Goal: Find specific page/section: Find specific page/section

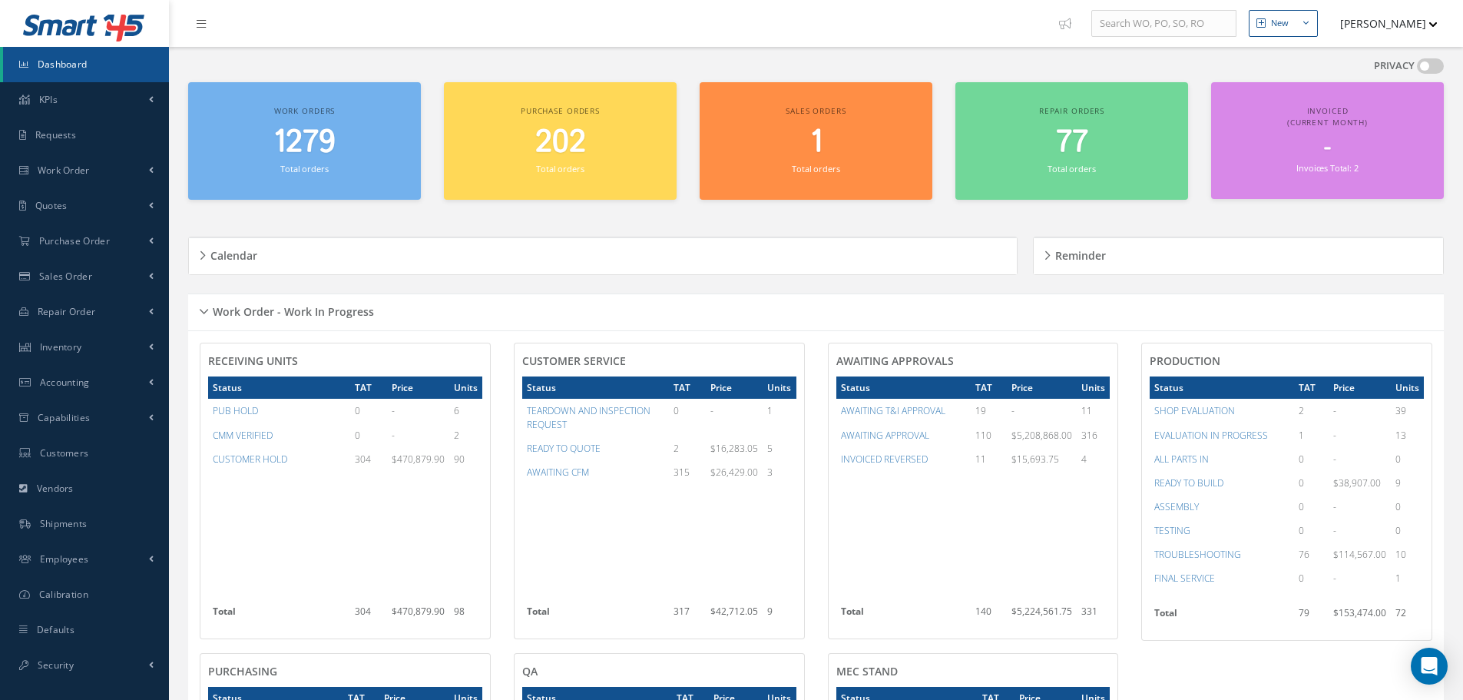
scroll to position [307, 0]
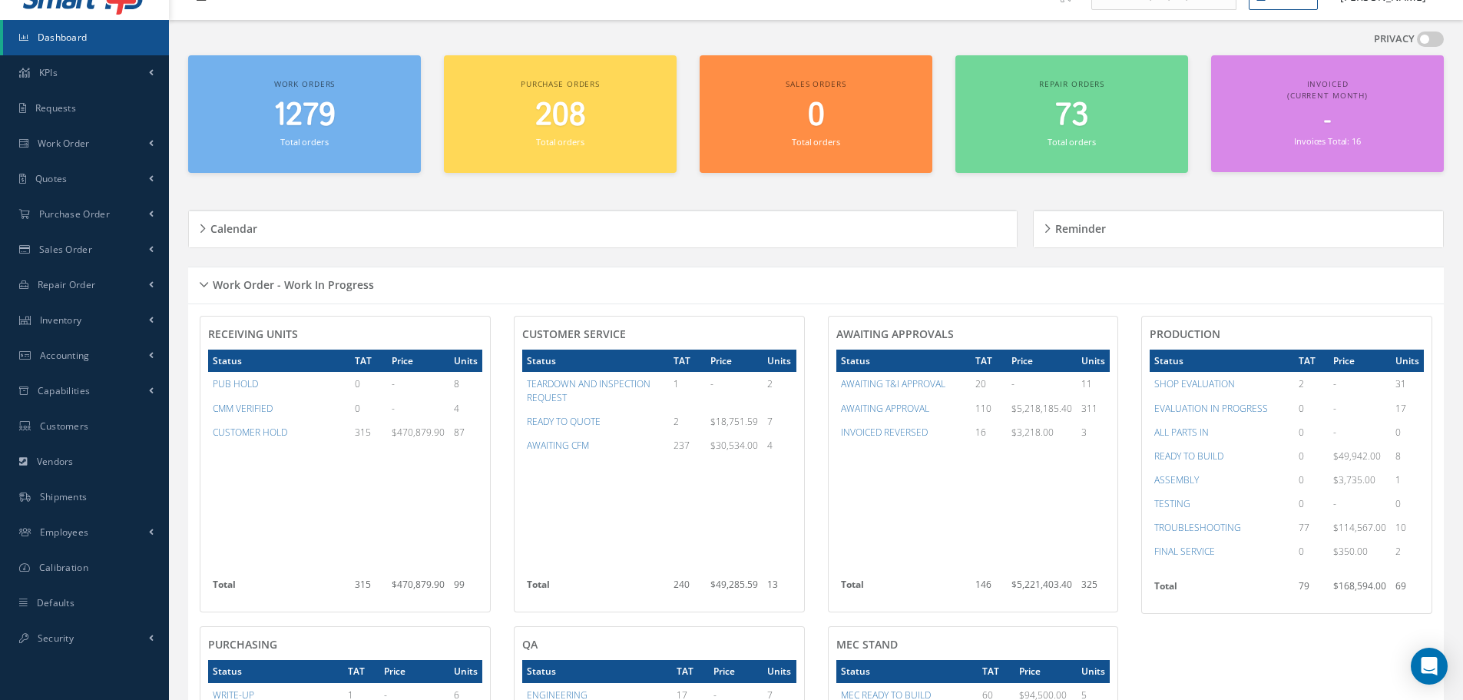
scroll to position [25, 0]
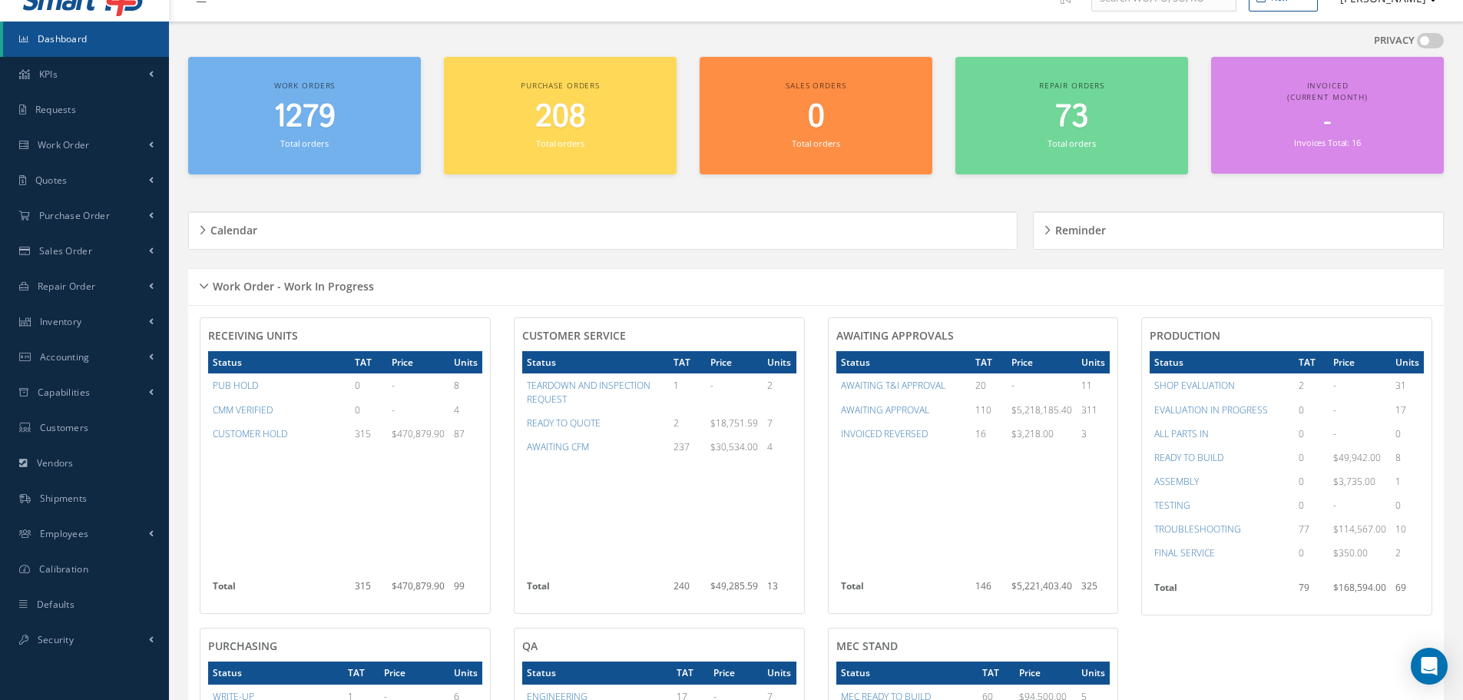
click at [202, 283] on div "Work Order - Work In Progress" at bounding box center [816, 287] width 1256 height 24
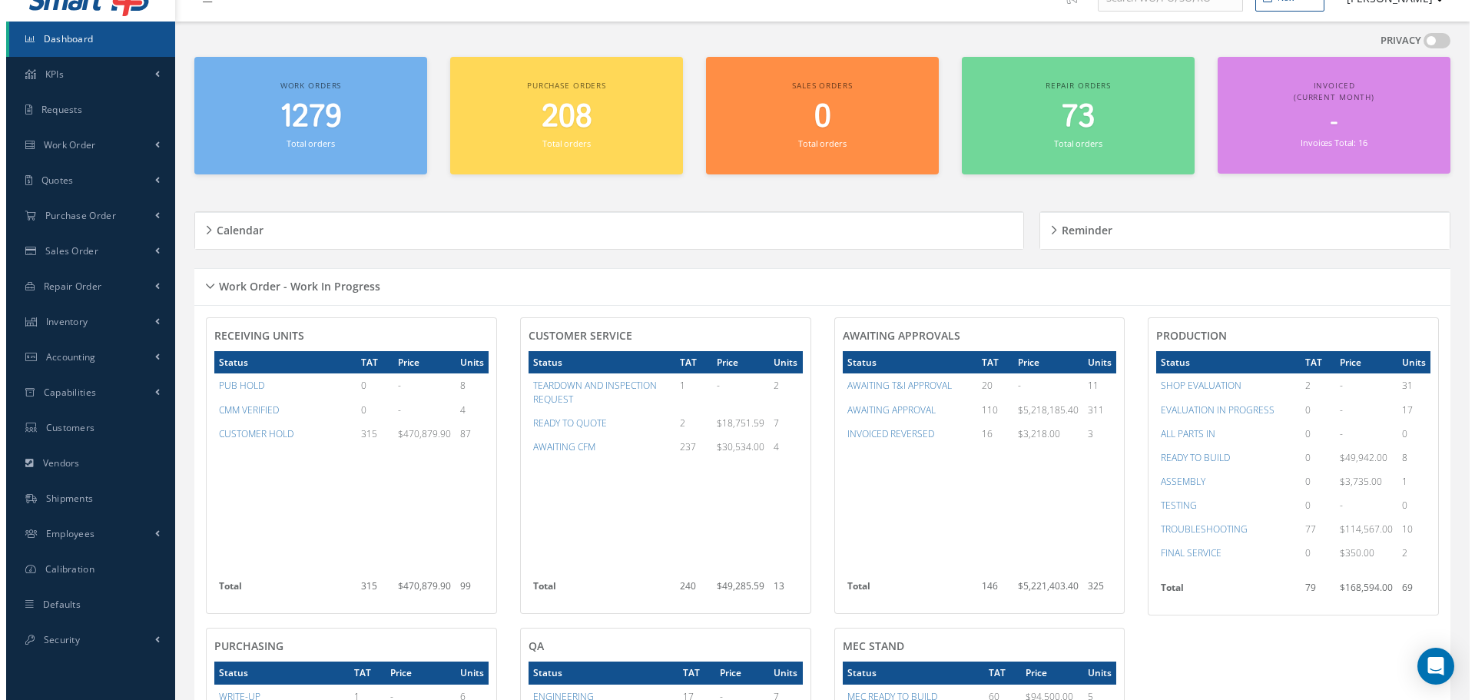
scroll to position [0, 0]
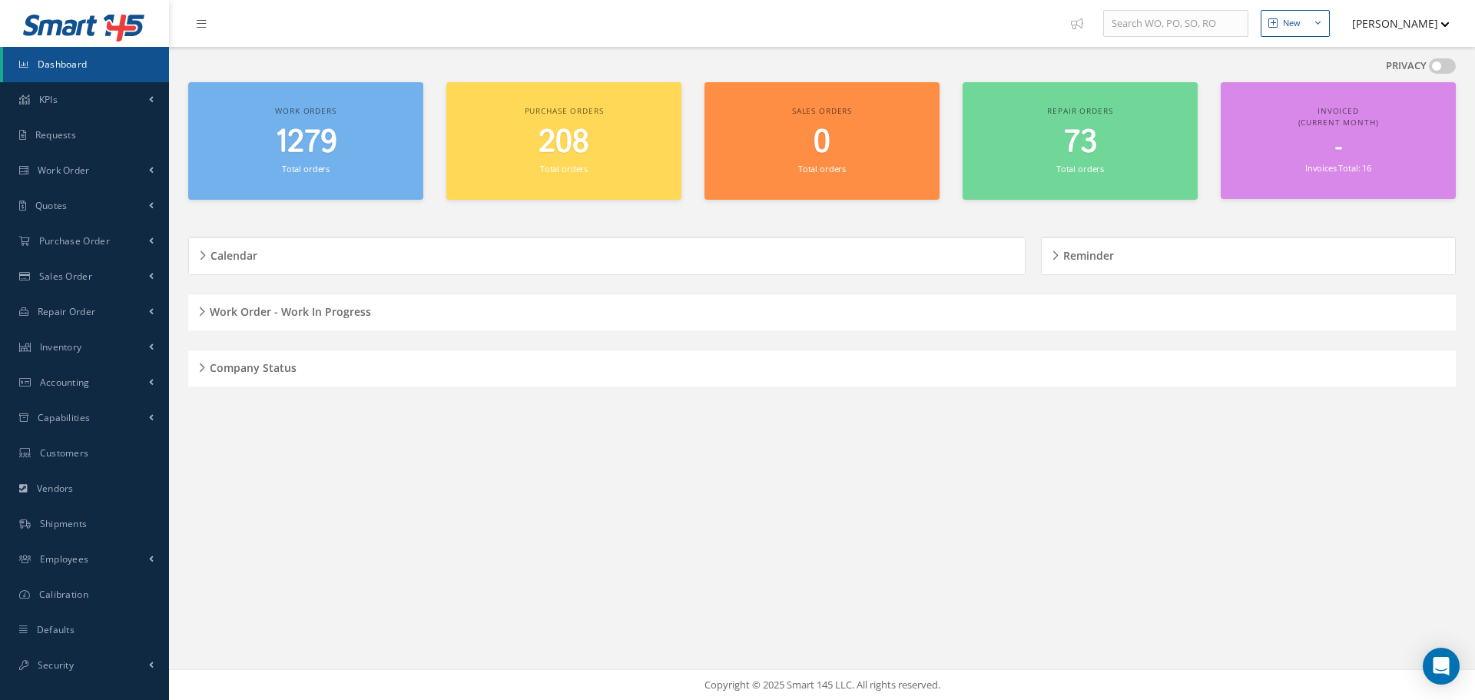
click at [198, 368] on div "Company Status" at bounding box center [821, 368] width 1267 height 24
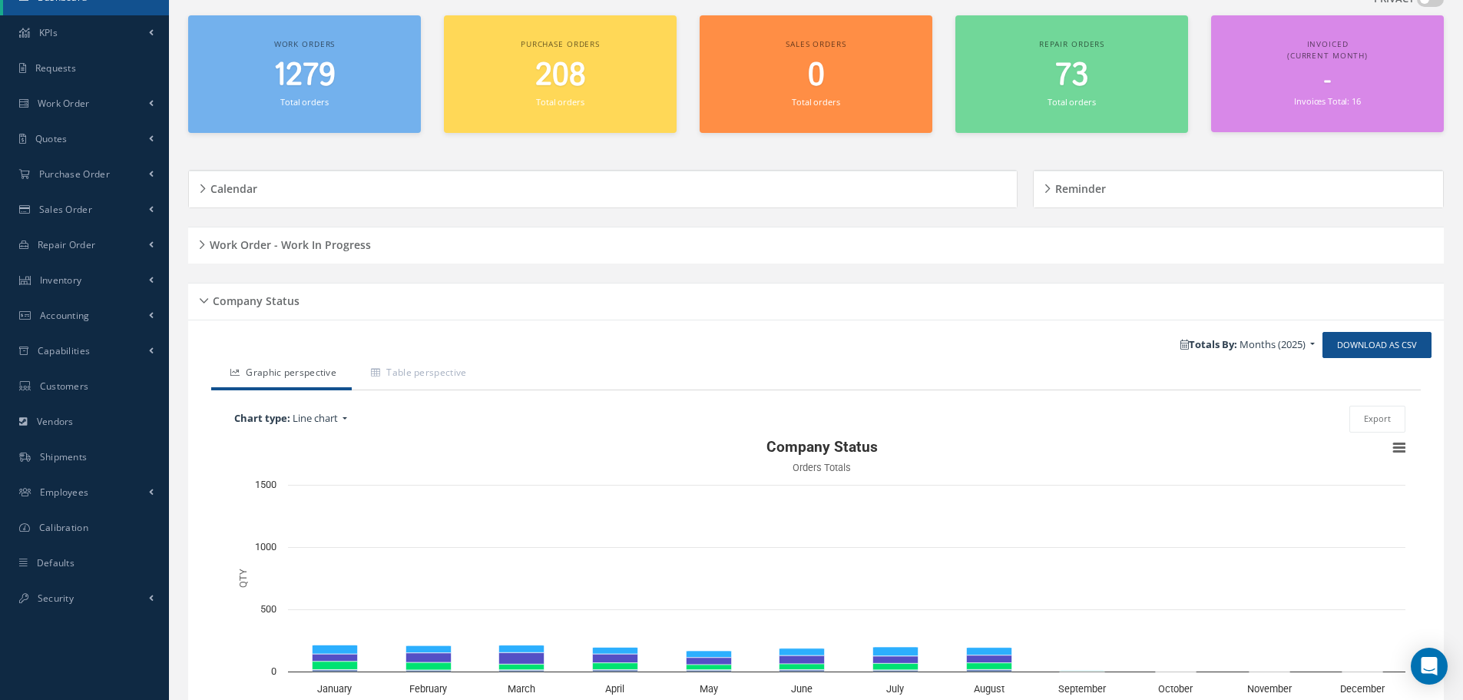
scroll to position [184, 0]
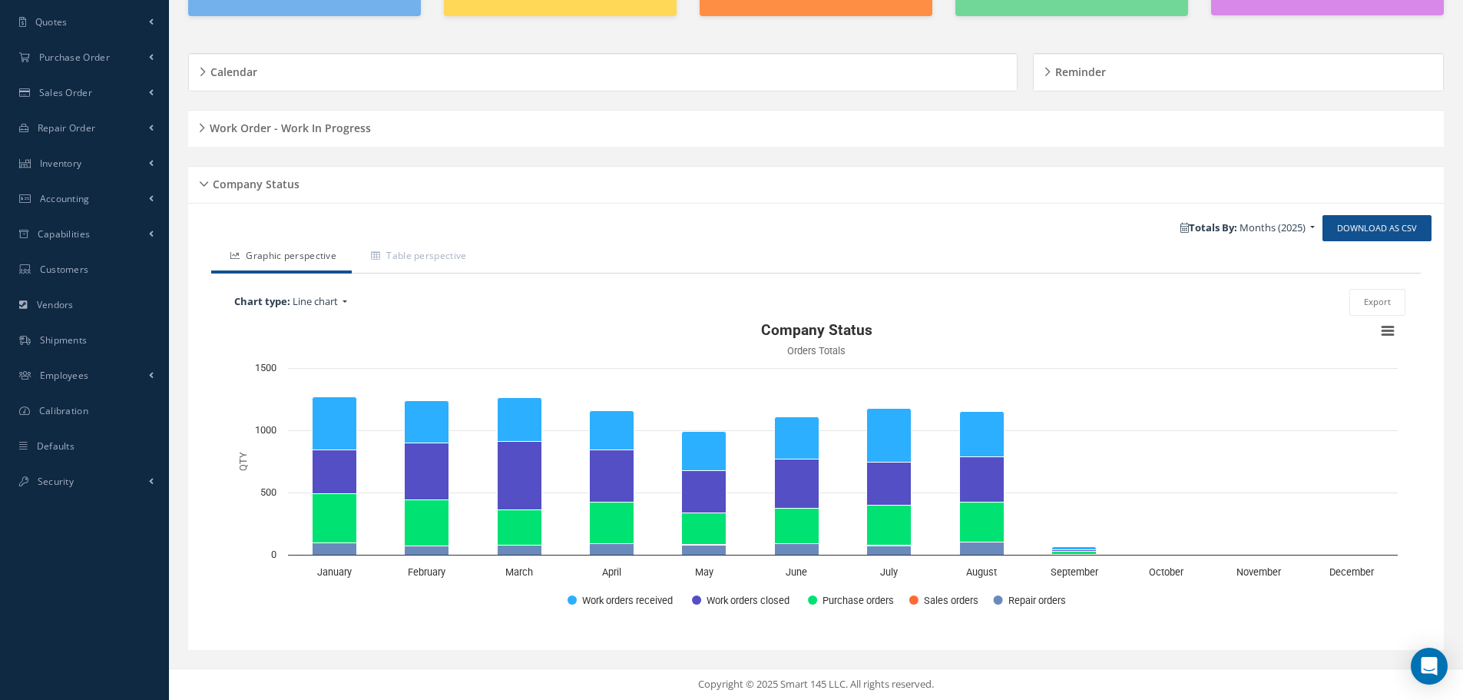
click at [200, 181] on div "Company Status" at bounding box center [816, 185] width 1256 height 24
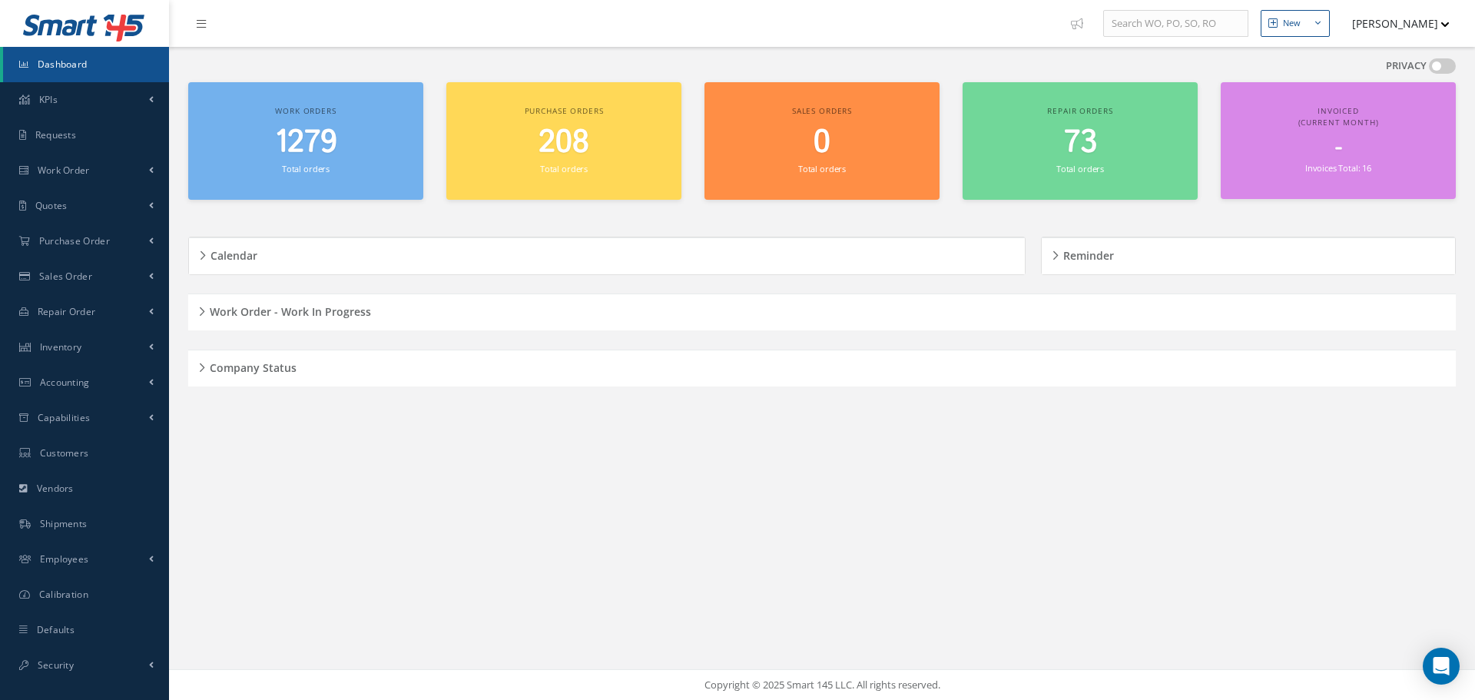
click at [463, 525] on div "New New Work Order New Purchase Order New Customer Quote New Sales Order New Re…" at bounding box center [822, 350] width 1306 height 700
drag, startPoint x: 196, startPoint y: 365, endPoint x: 206, endPoint y: 366, distance: 10.0
click at [200, 365] on div "Company Status" at bounding box center [821, 368] width 1267 height 24
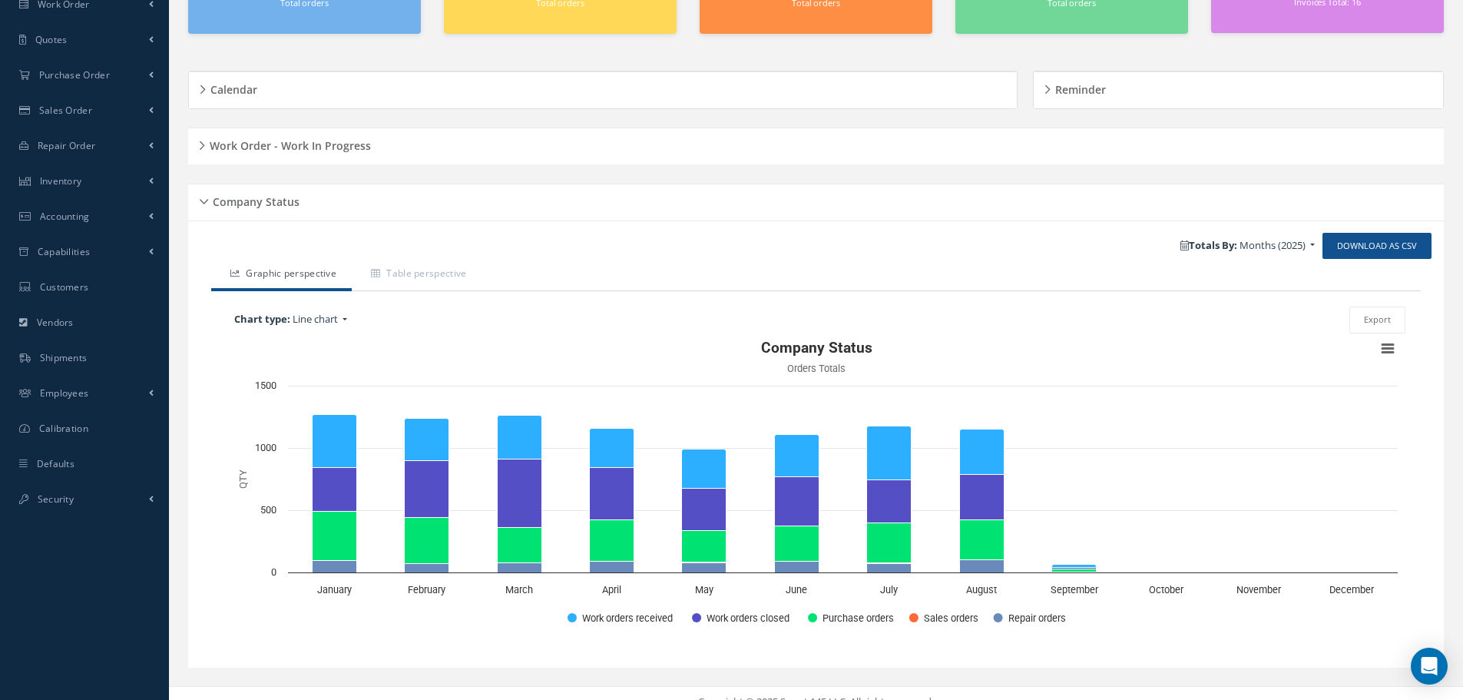
scroll to position [184, 0]
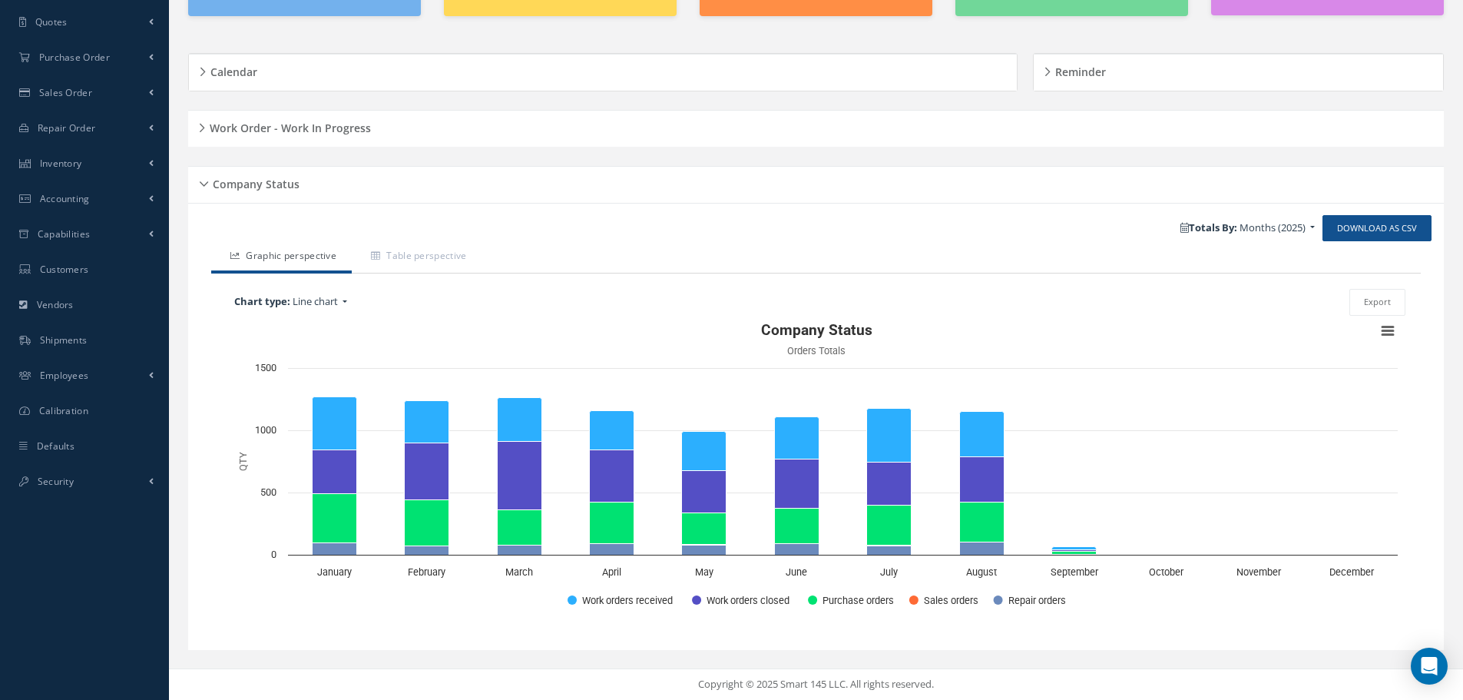
click at [206, 182] on div "Company Status" at bounding box center [816, 185] width 1256 height 24
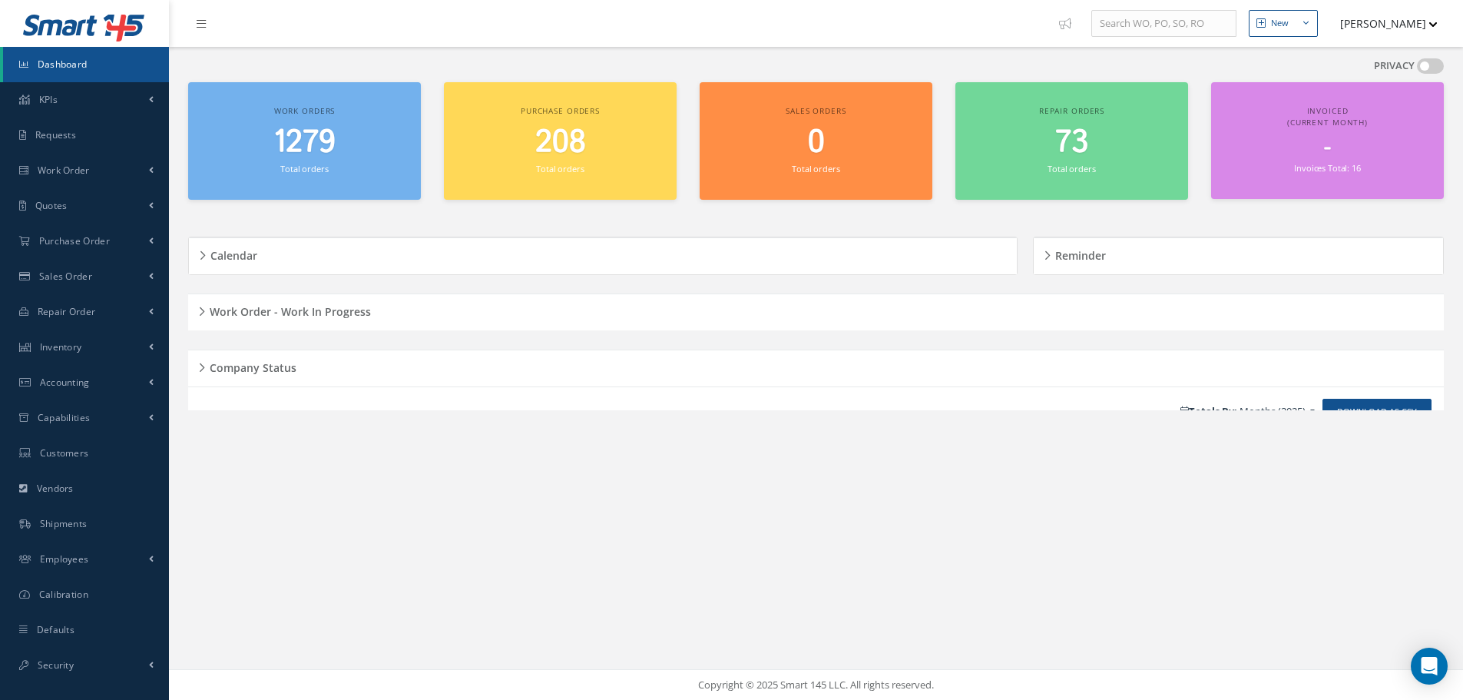
scroll to position [0, 0]
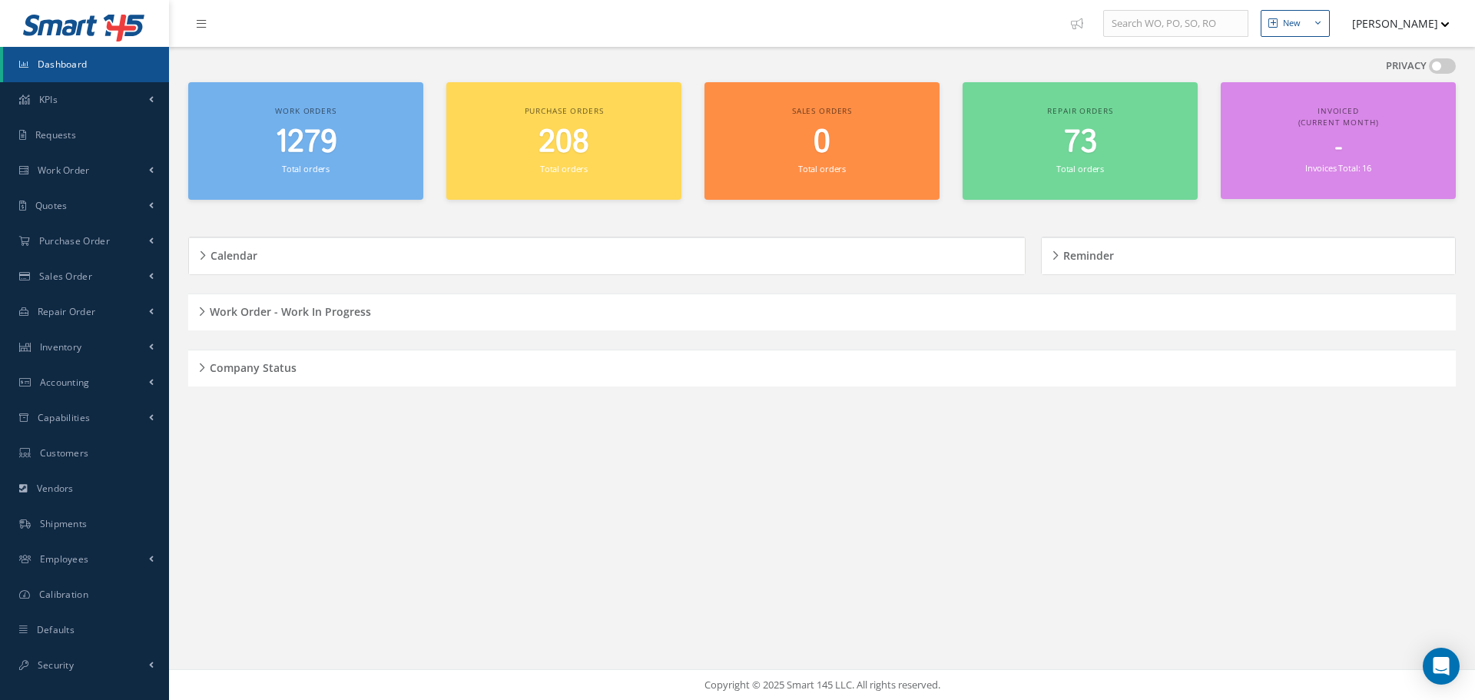
click at [492, 458] on div "New New Work Order New Purchase Order New Customer Quote New Sales Order New Re…" at bounding box center [822, 350] width 1306 height 700
click at [209, 306] on h5 "Work Order - Work In Progress" at bounding box center [288, 309] width 166 height 18
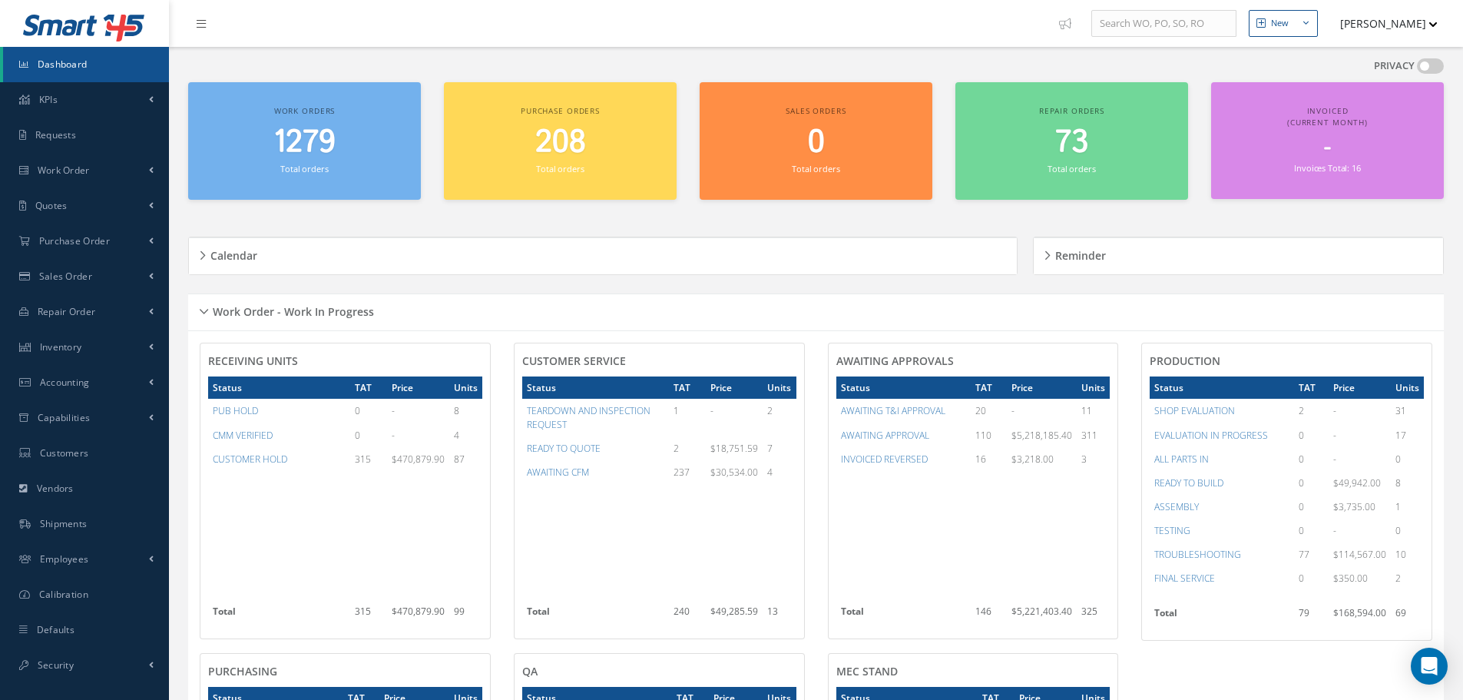
click at [207, 310] on div "Work Order - Work In Progress" at bounding box center [816, 312] width 1256 height 24
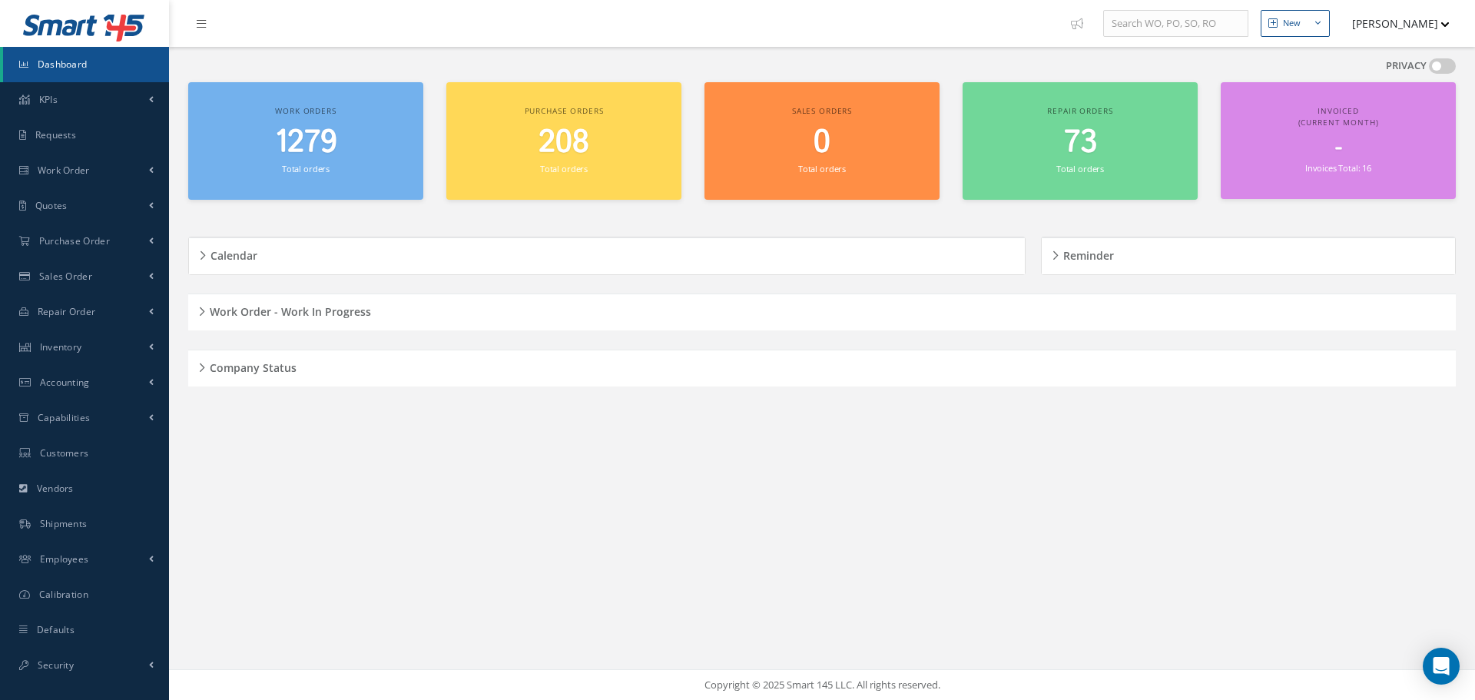
click at [469, 474] on div "New New Work Order New Purchase Order New Customer Quote New Sales Order New Re…" at bounding box center [822, 350] width 1306 height 700
